Goal: Task Accomplishment & Management: Manage account settings

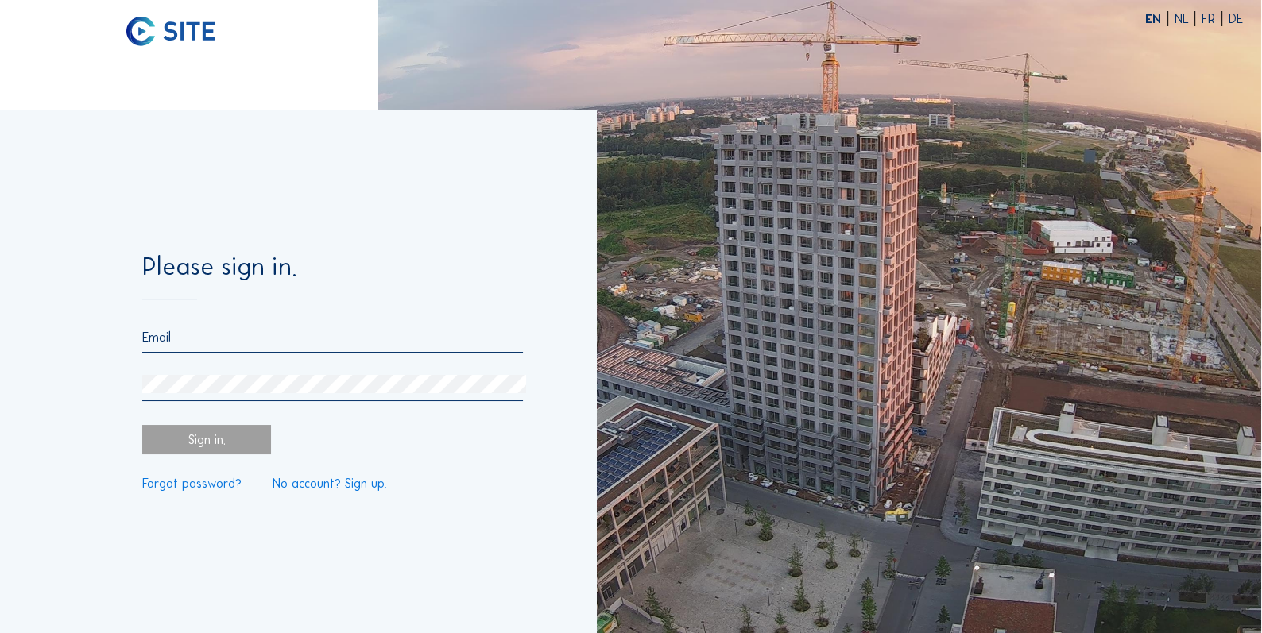
click at [296, 335] on input "email" at bounding box center [332, 337] width 381 height 15
click at [291, 347] on div at bounding box center [332, 341] width 381 height 23
click at [296, 339] on input "email" at bounding box center [332, 337] width 381 height 15
type input "j"
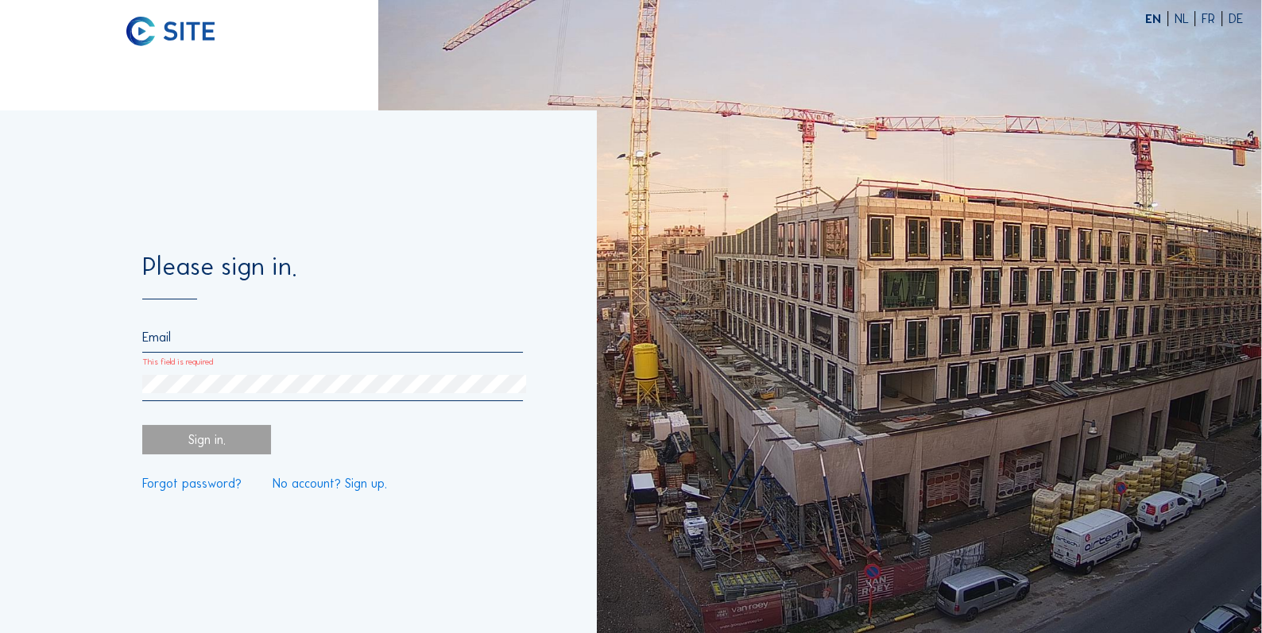
click at [234, 335] on input "This field is required" at bounding box center [332, 337] width 381 height 15
click at [230, 344] on input "This field is required" at bounding box center [332, 337] width 381 height 15
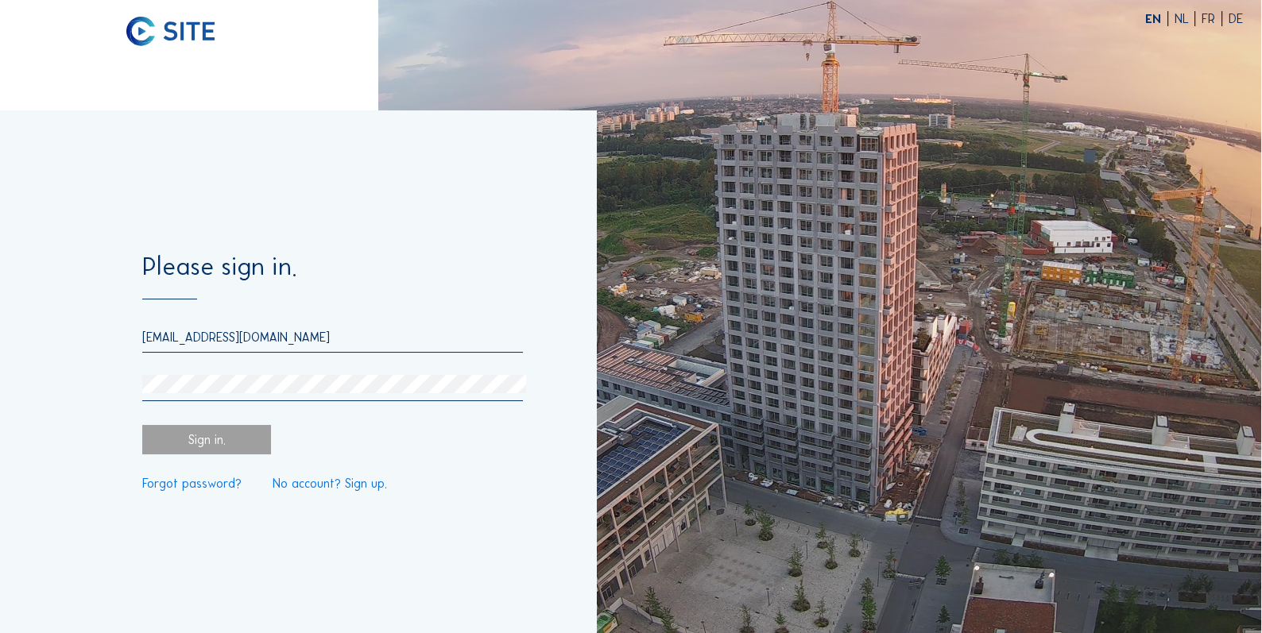
type input "[EMAIL_ADDRESS][DOMAIN_NAME]"
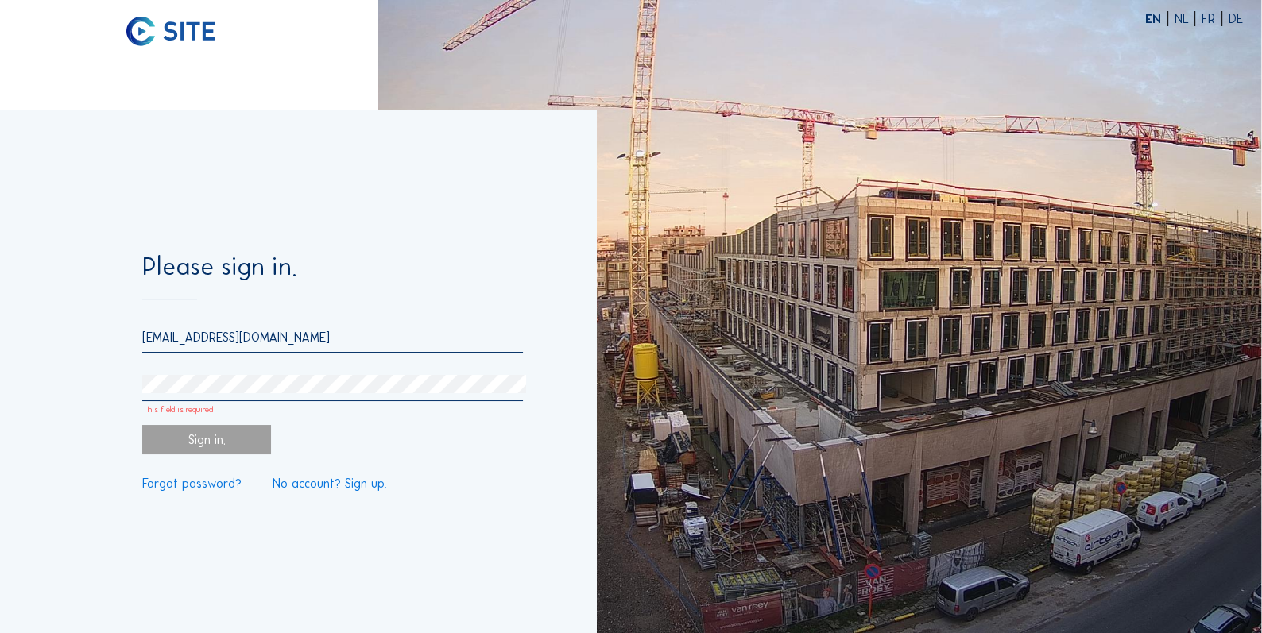
click at [289, 373] on div "[EMAIL_ADDRESS][DOMAIN_NAME] This field is required" at bounding box center [332, 366] width 381 height 72
click at [220, 440] on div "Sign in." at bounding box center [206, 439] width 129 height 29
click at [215, 440] on div "Sign in." at bounding box center [206, 439] width 129 height 29
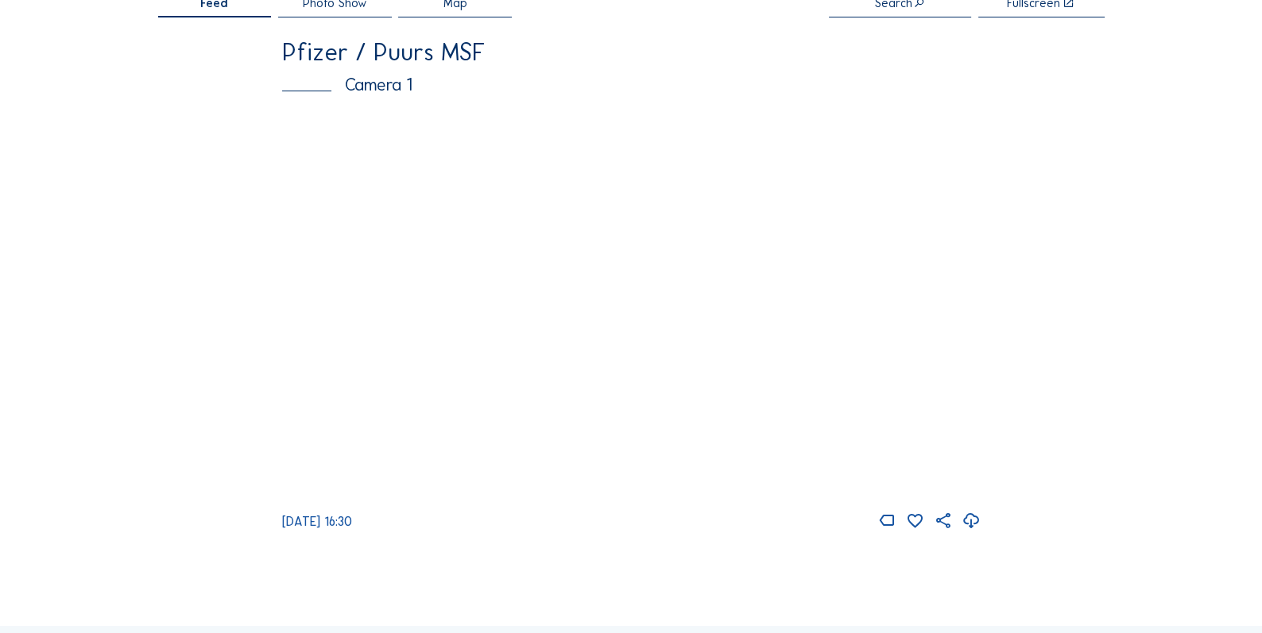
scroll to position [64, 0]
